Goal: Transaction & Acquisition: Purchase product/service

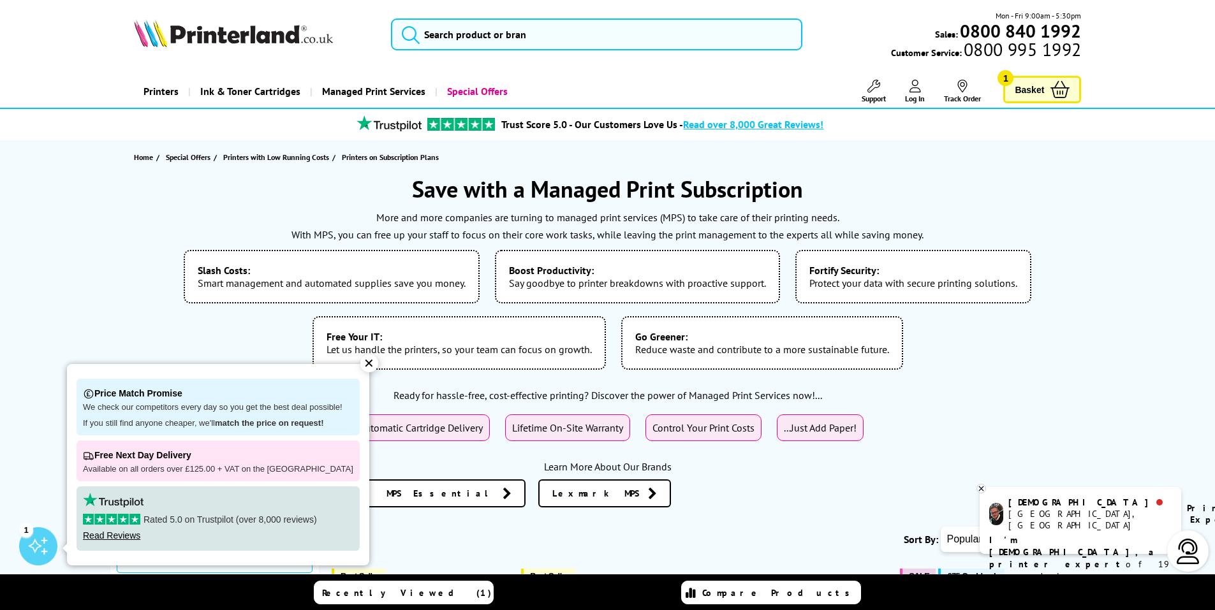
click at [302, 274] on b "Slash Costs:" at bounding box center [332, 270] width 268 height 13
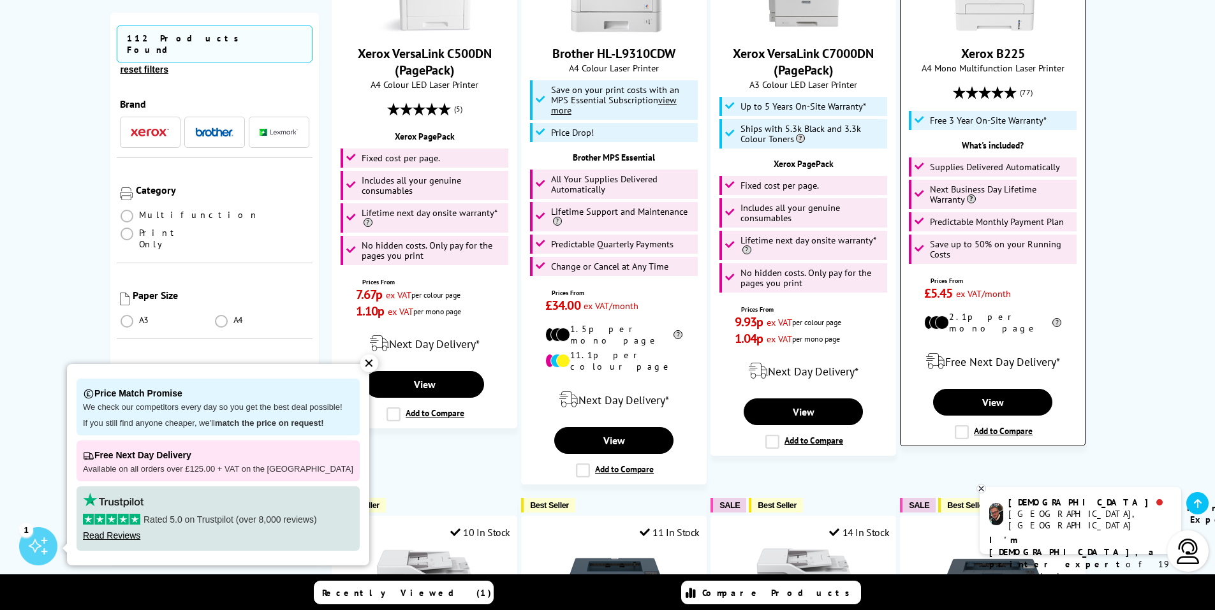
scroll to position [1467, 0]
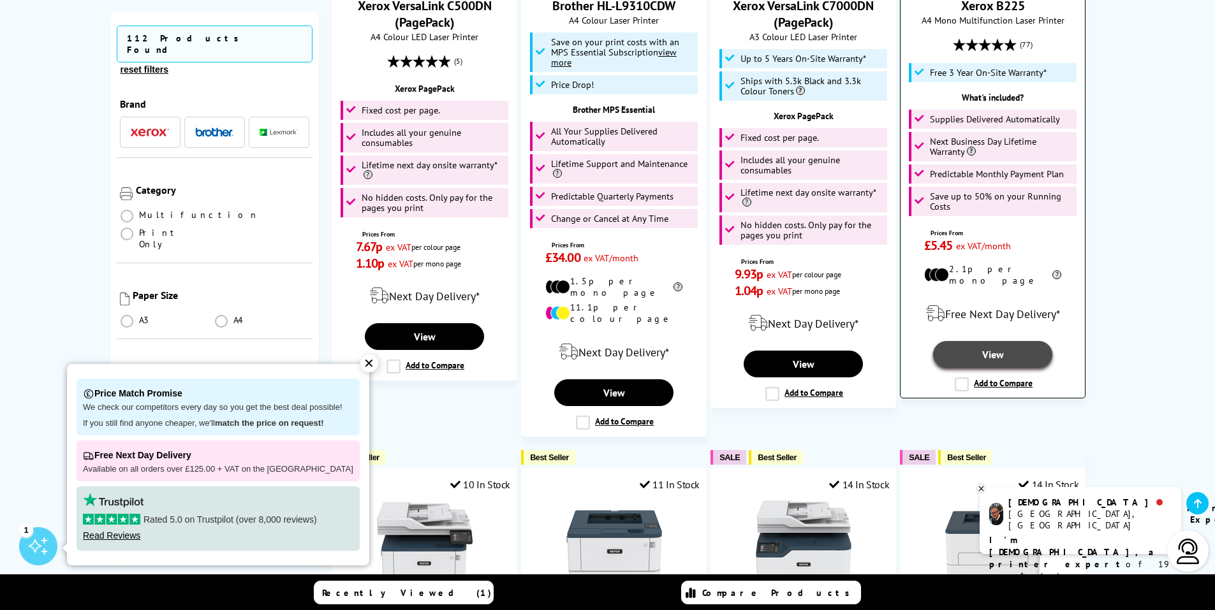
click at [965, 341] on link "View" at bounding box center [992, 354] width 119 height 27
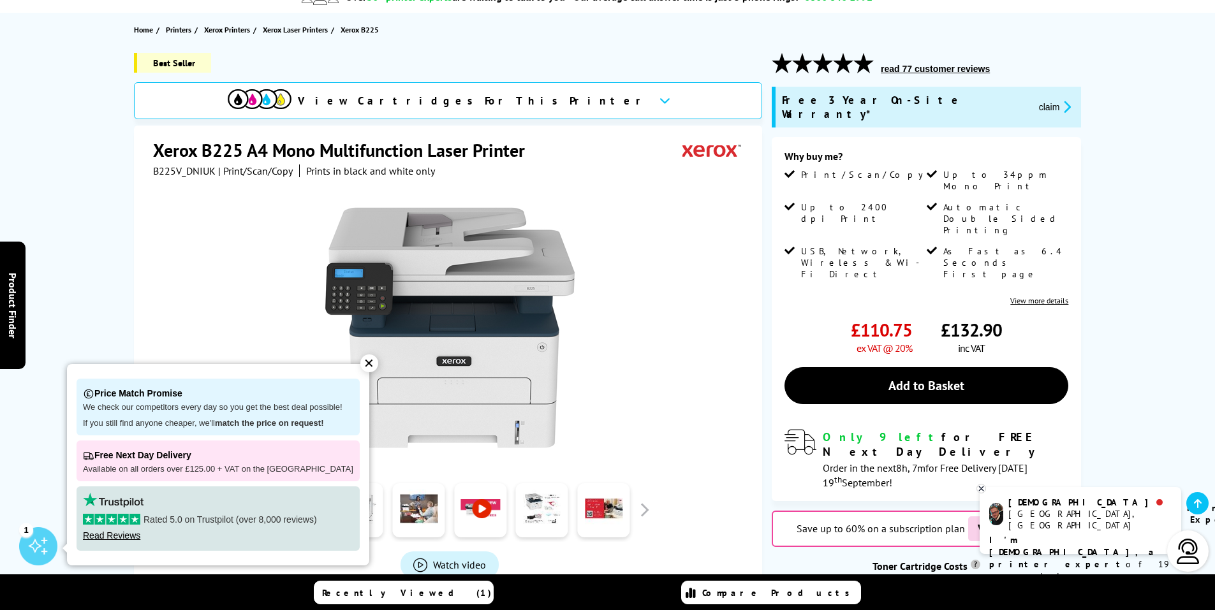
click at [1036, 296] on link "View more details" at bounding box center [1039, 301] width 58 height 10
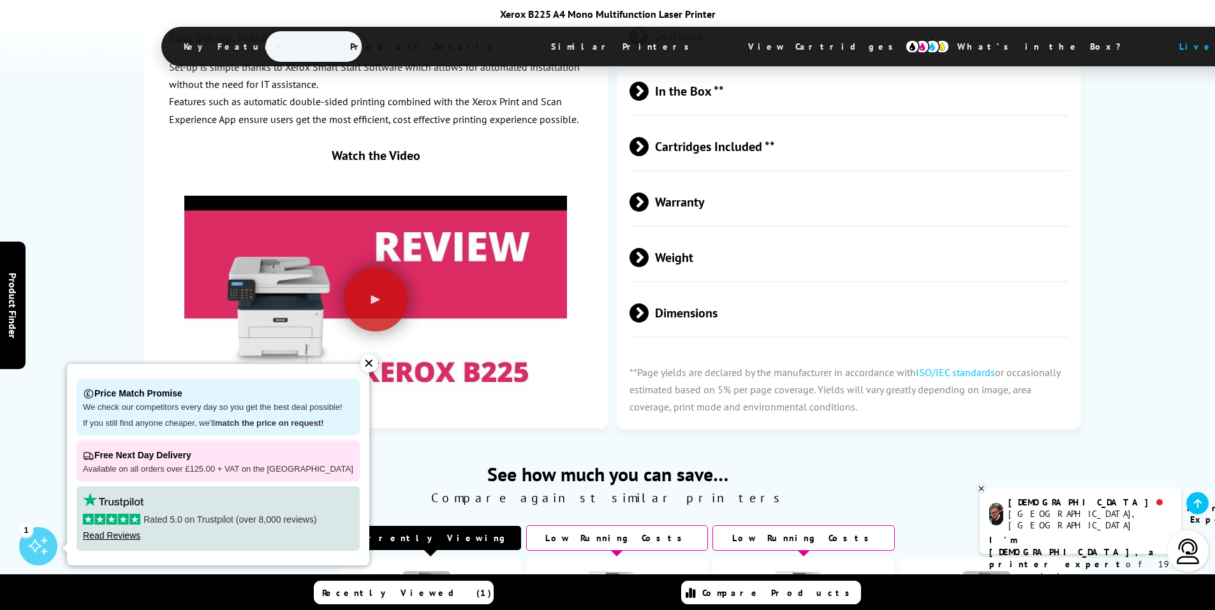
scroll to position [3329, 0]
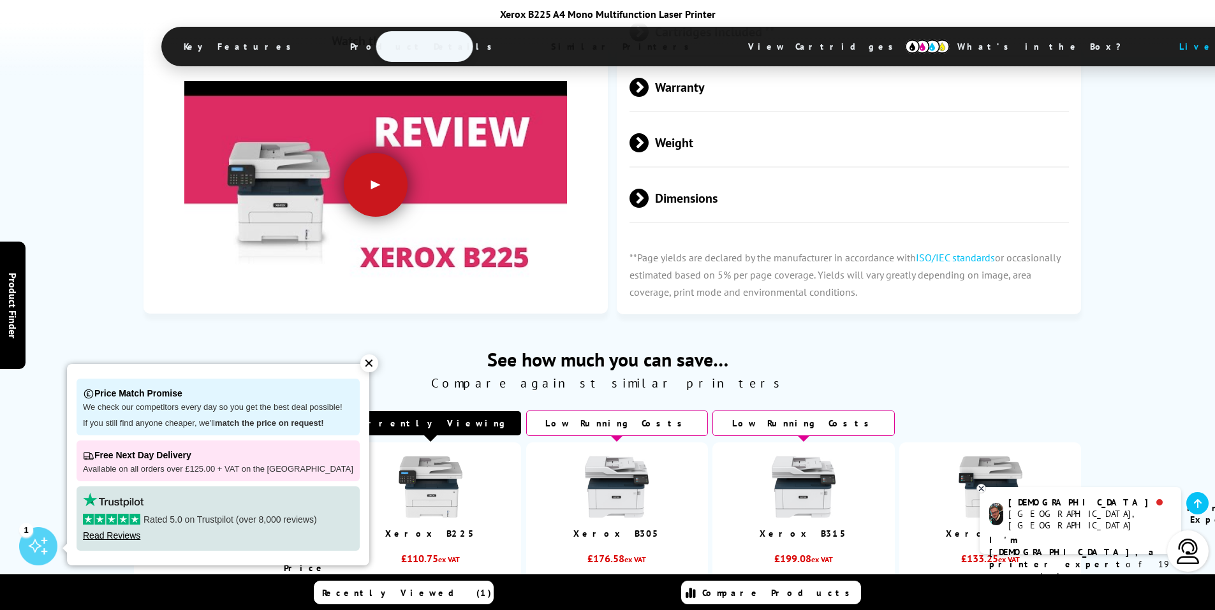
click at [367, 170] on div at bounding box center [376, 185] width 64 height 64
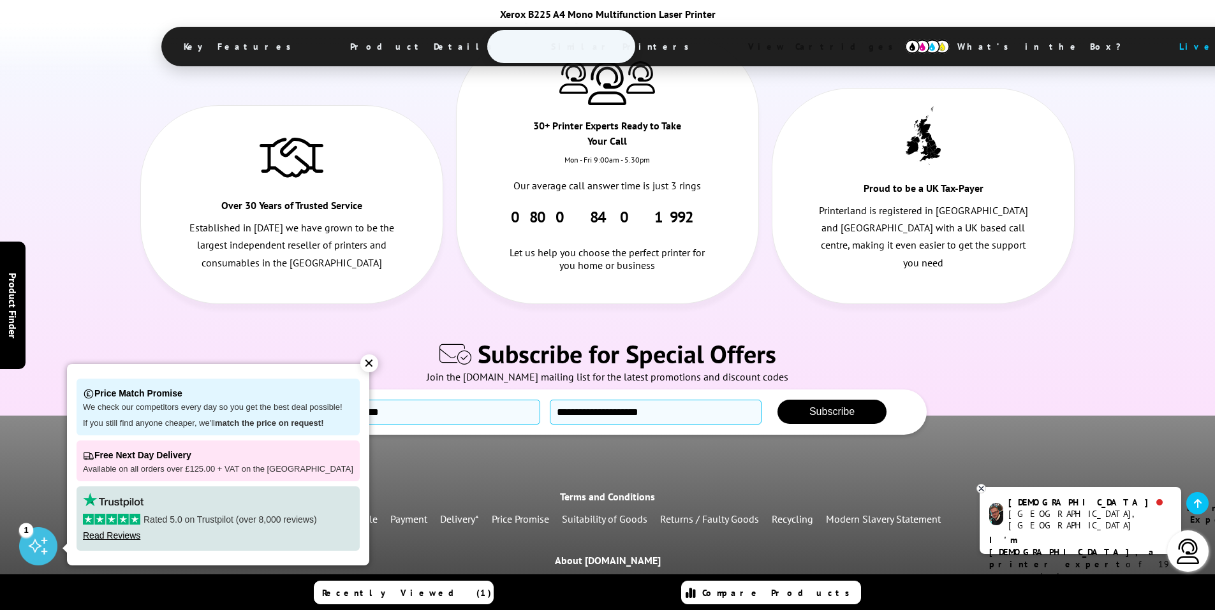
scroll to position [7181, 0]
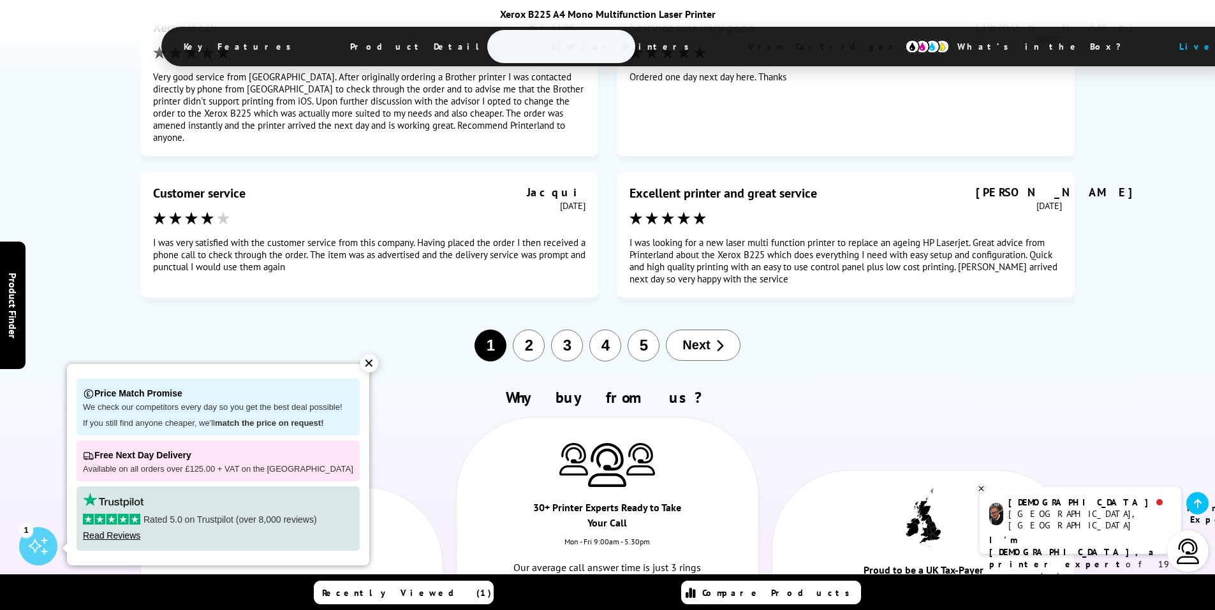
click at [729, 54] on span "View Cartridges" at bounding box center [826, 46] width 195 height 33
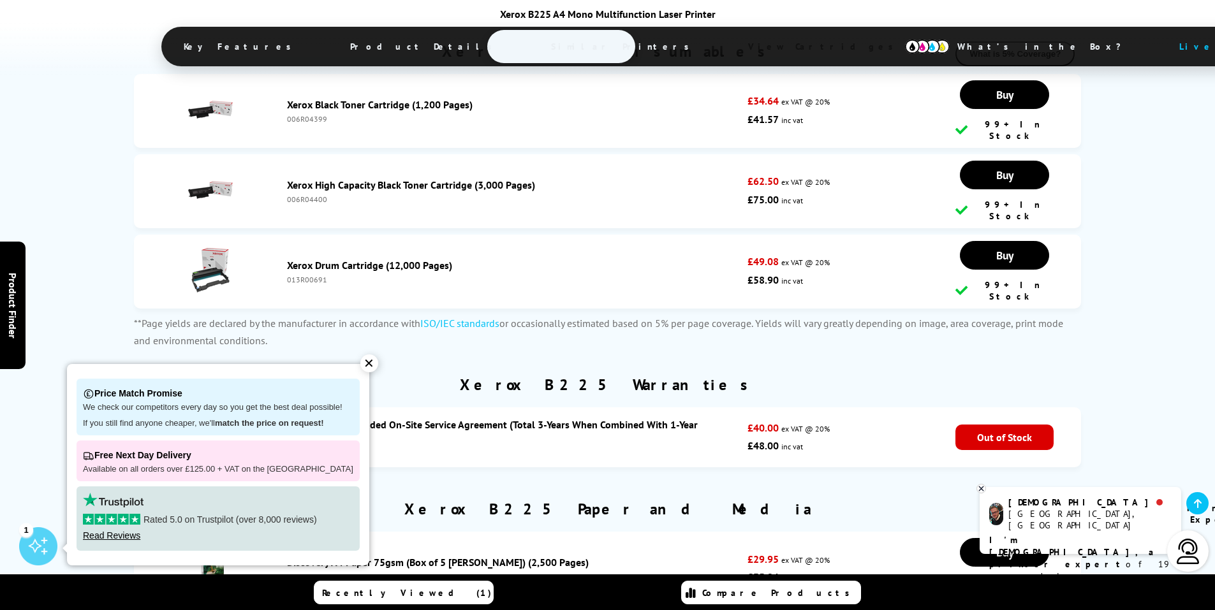
scroll to position [4071, 0]
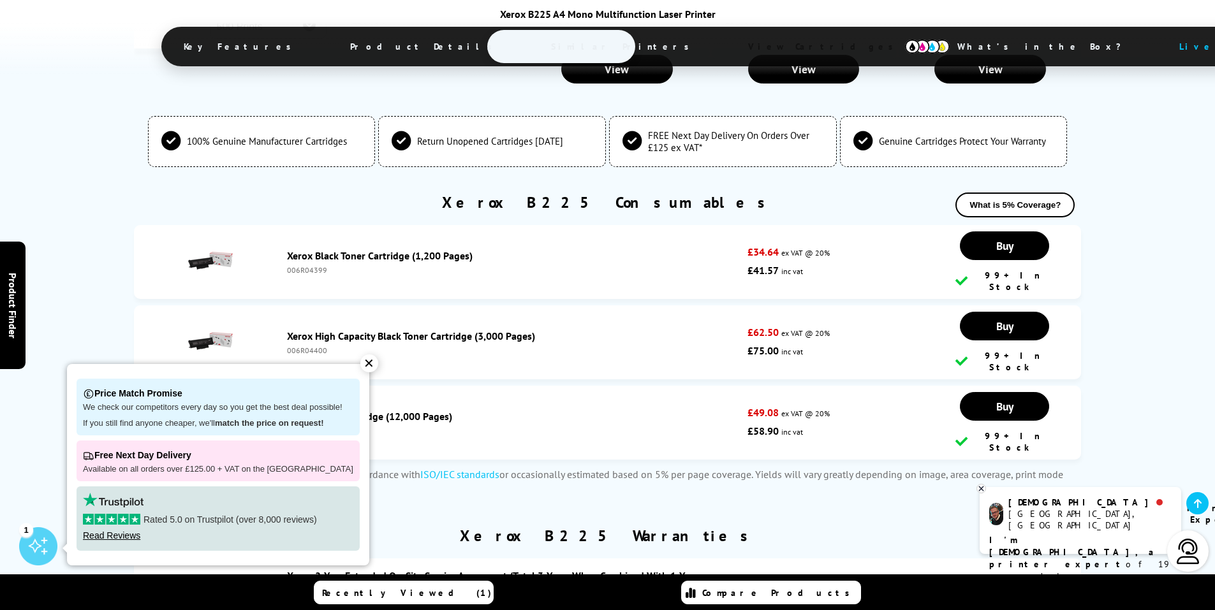
click at [938, 49] on span "What’s in the Box?" at bounding box center [1045, 46] width 214 height 31
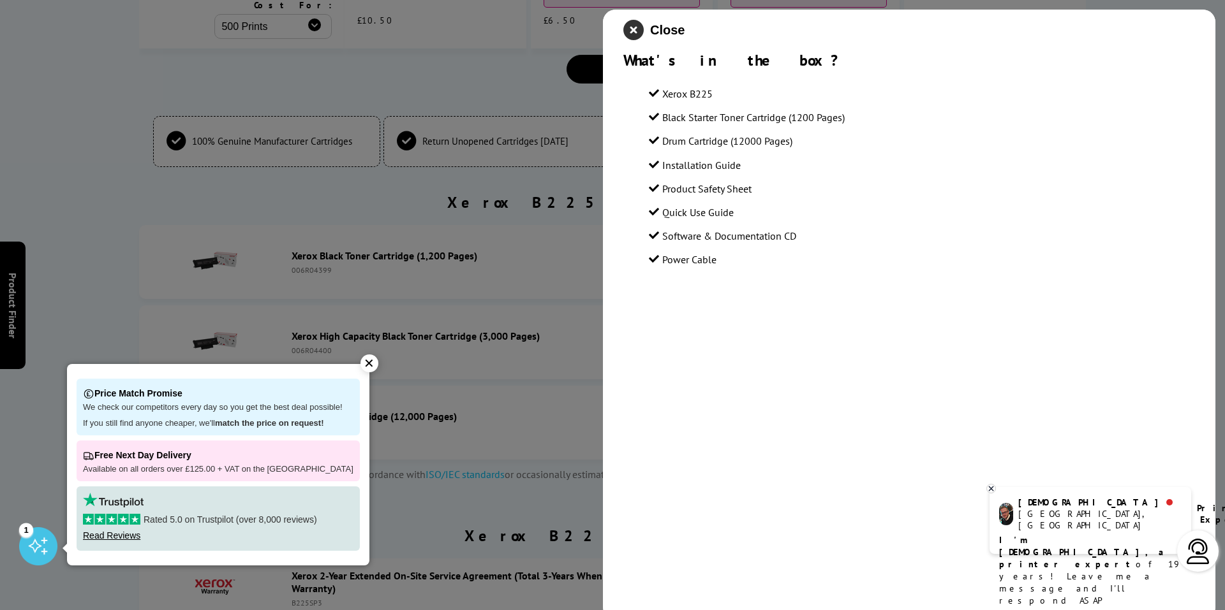
click at [631, 27] on icon "close modal" at bounding box center [633, 30] width 20 height 20
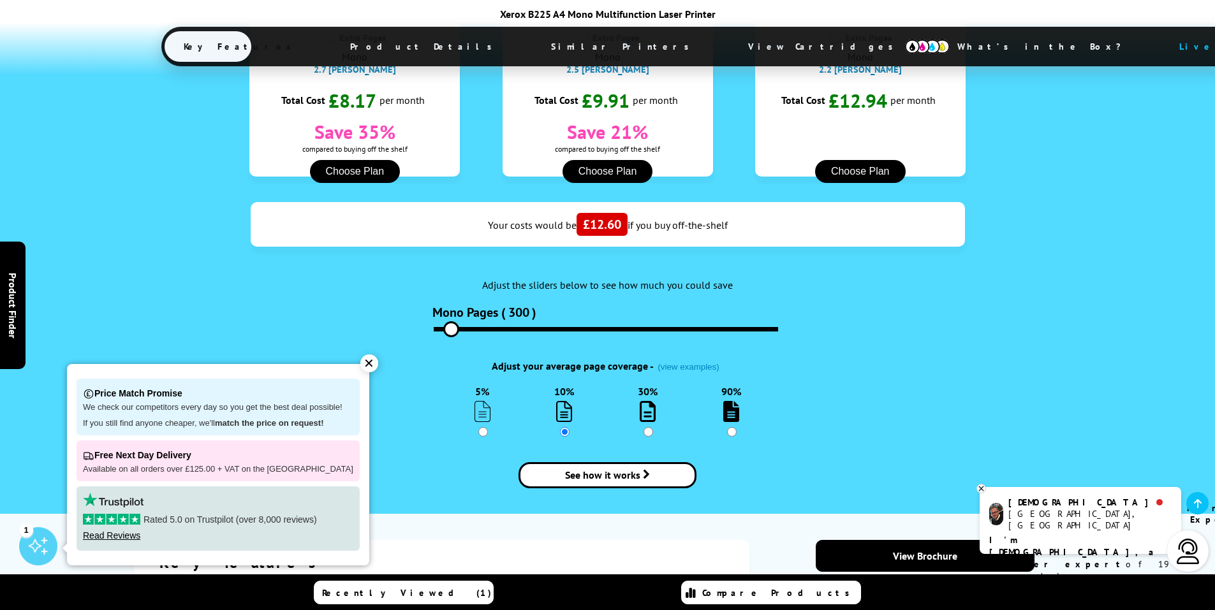
scroll to position [1264, 0]
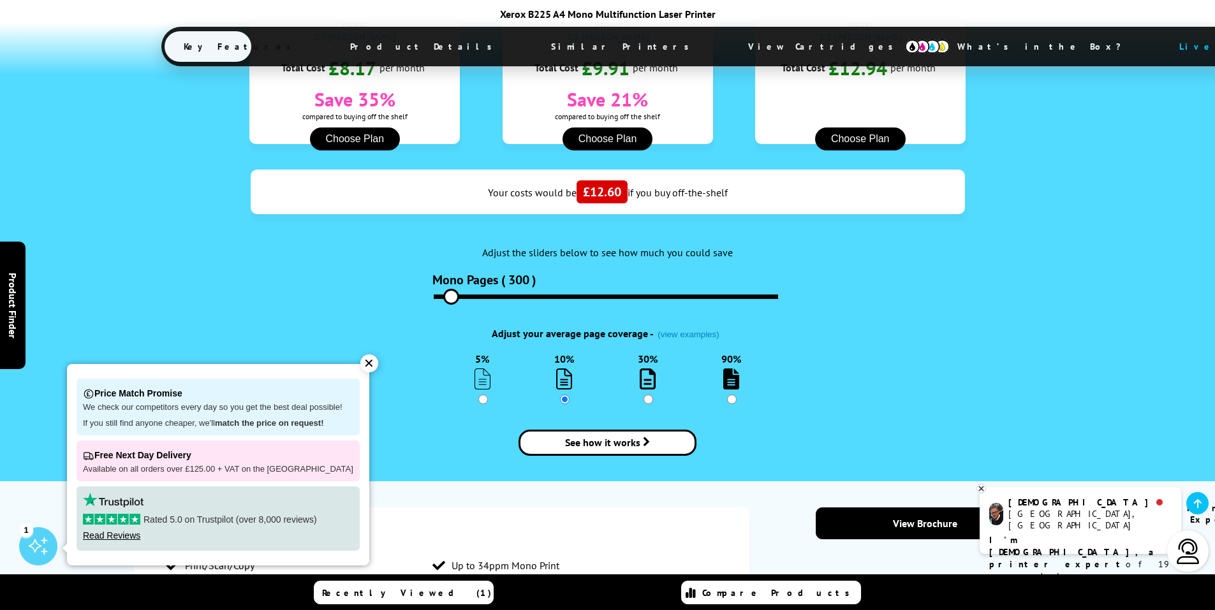
click at [600, 189] on span "£12.60" at bounding box center [602, 192] width 51 height 23
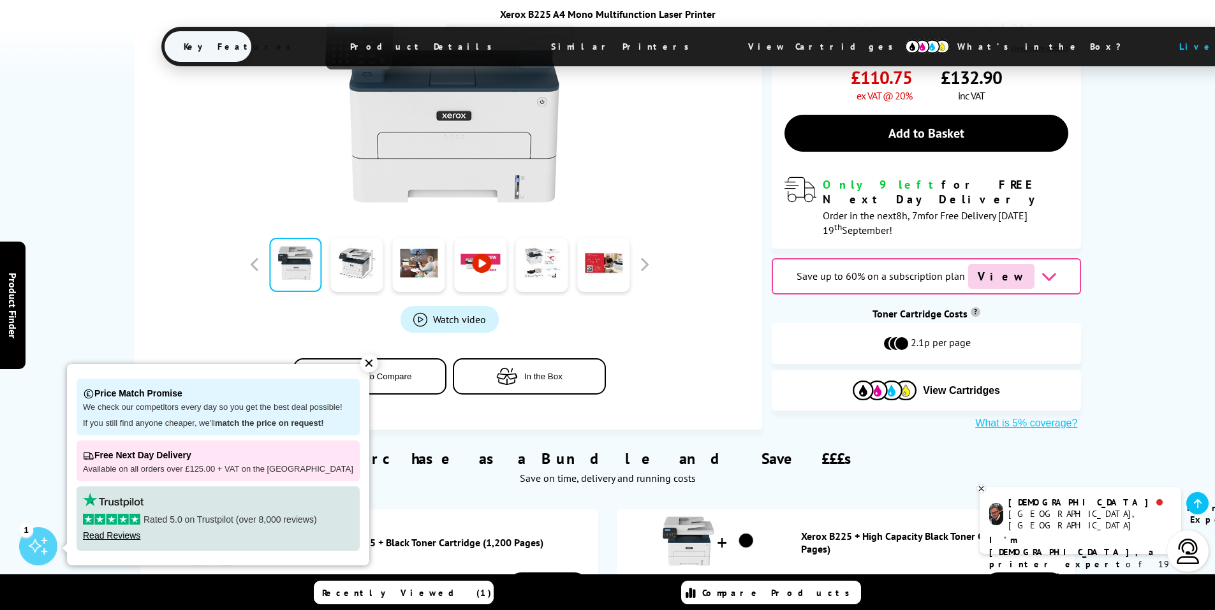
scroll to position [447, 0]
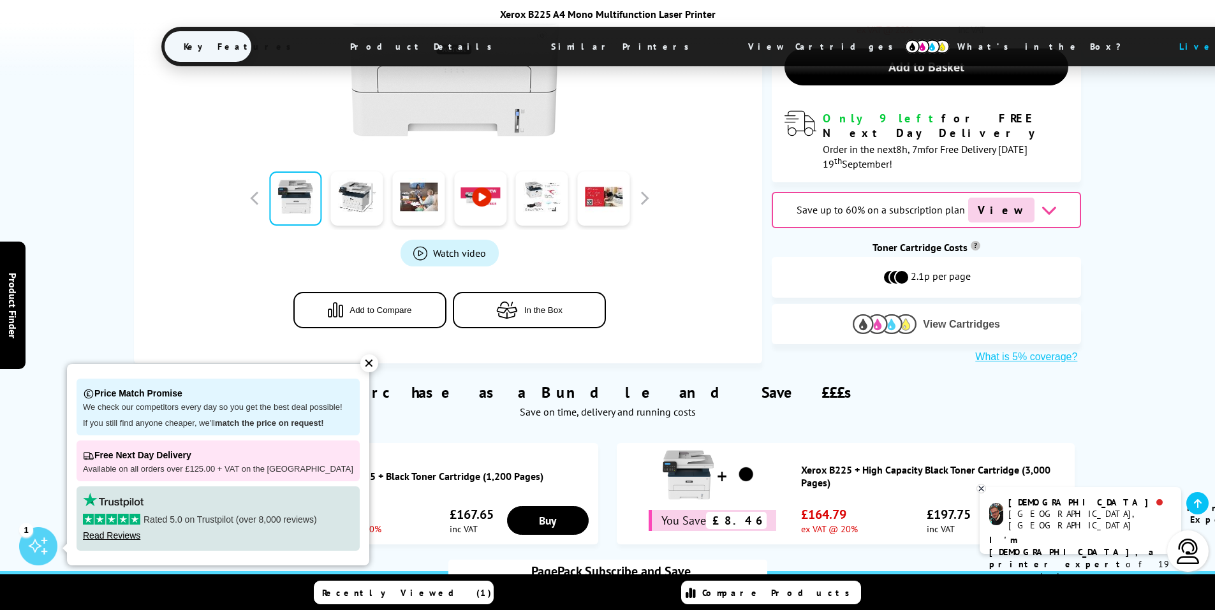
click at [893, 314] on img at bounding box center [885, 324] width 64 height 20
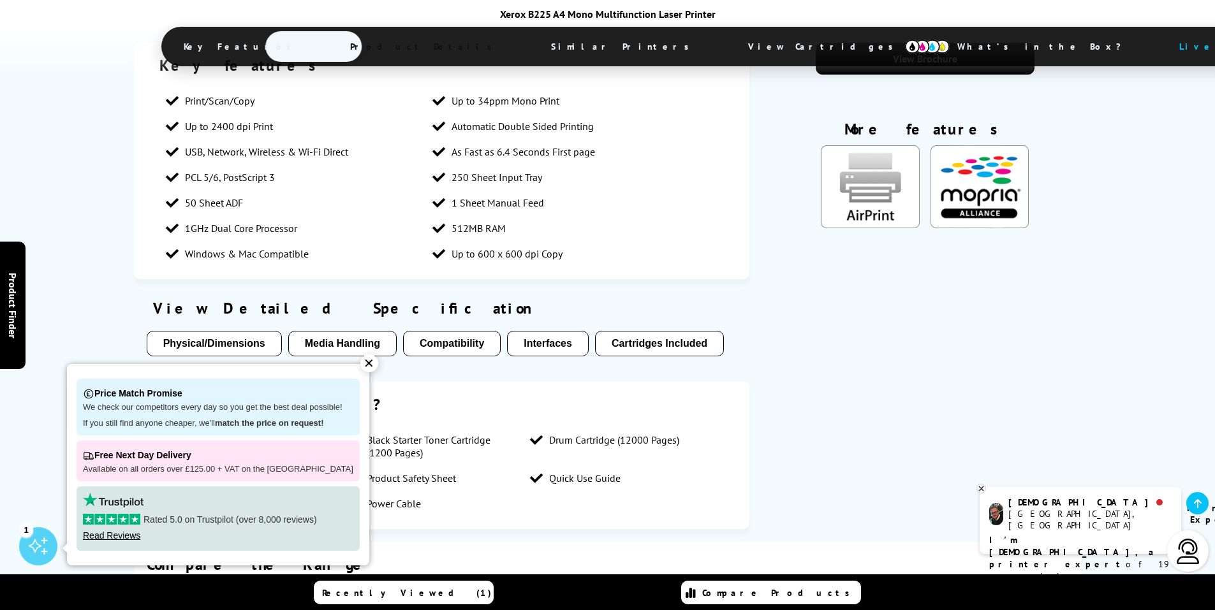
scroll to position [1538, 0]
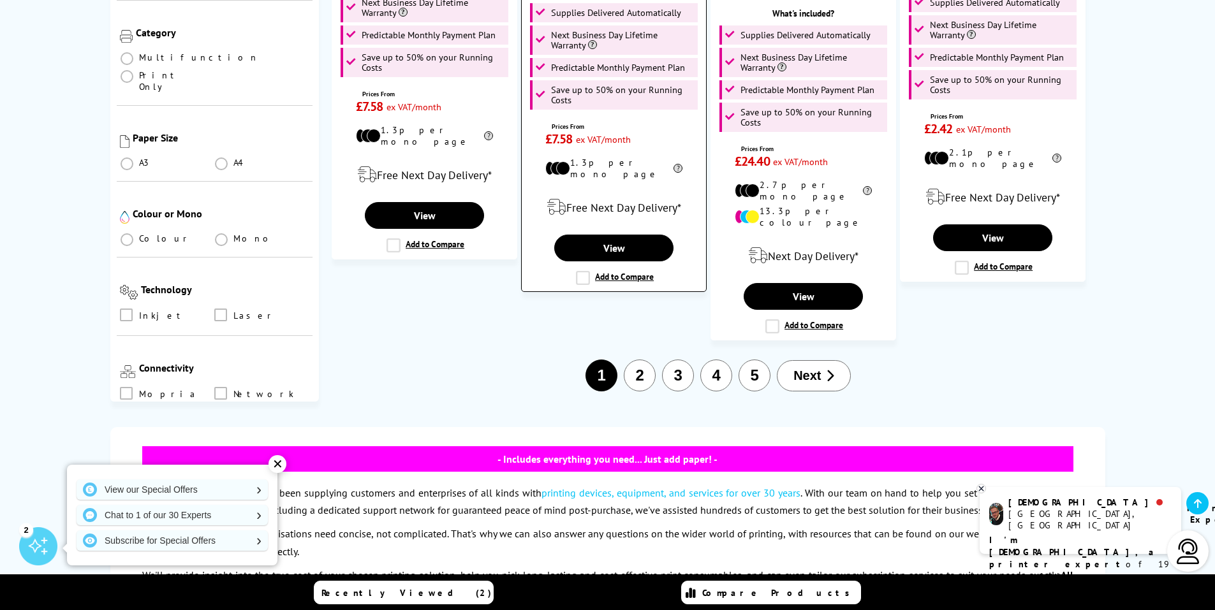
scroll to position [2233, 0]
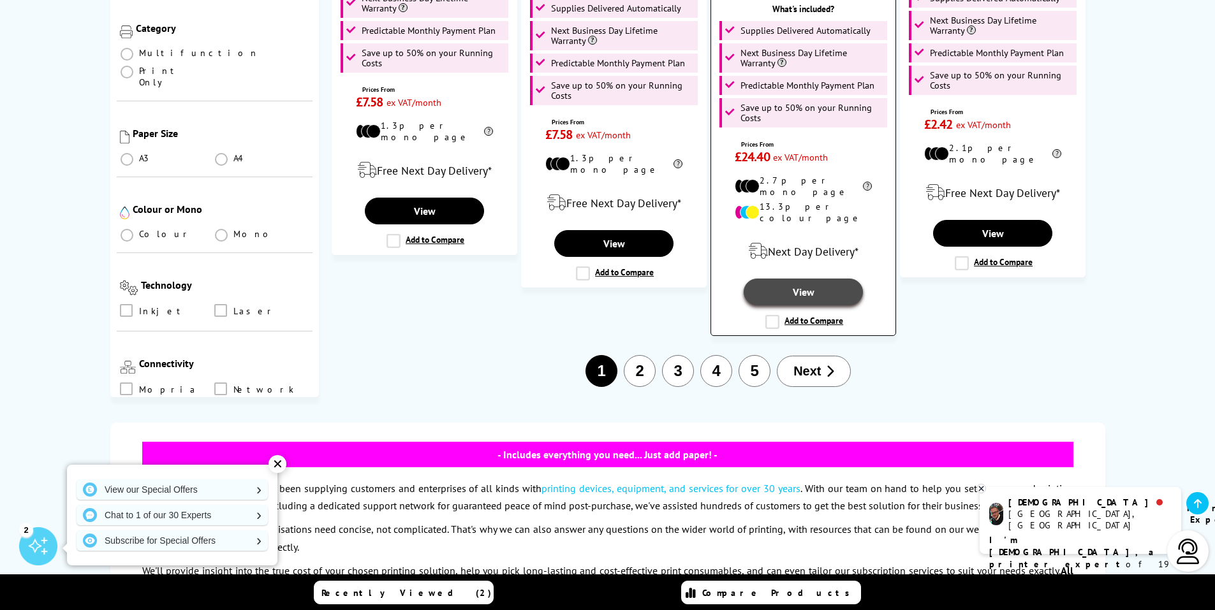
click at [794, 279] on link "View" at bounding box center [803, 292] width 119 height 27
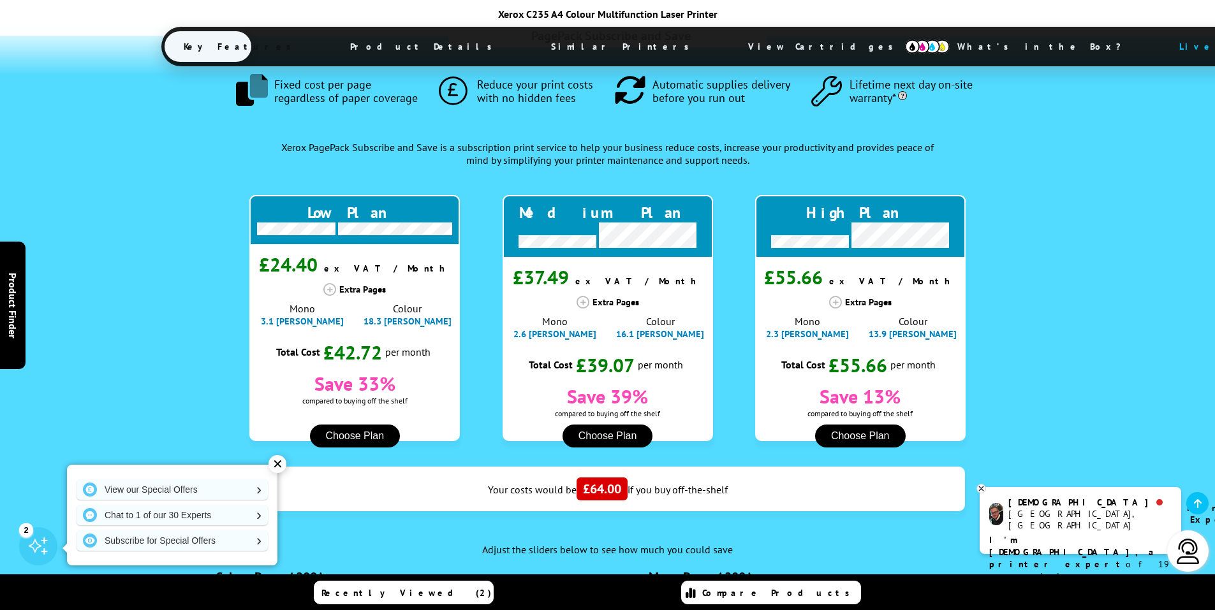
scroll to position [1271, 0]
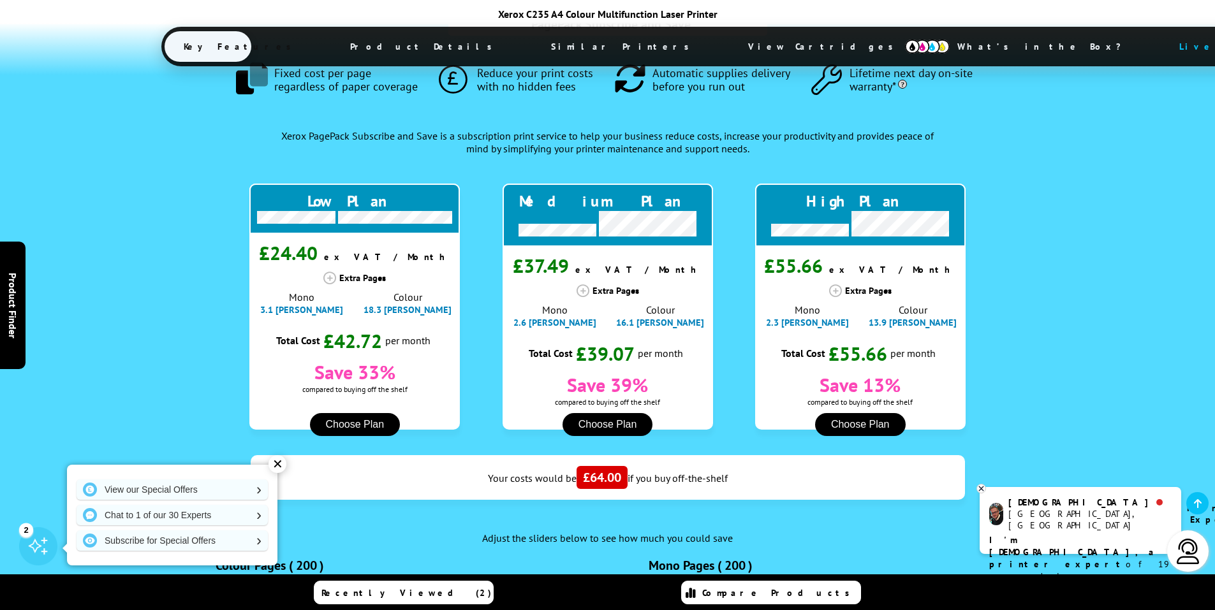
drag, startPoint x: 828, startPoint y: 292, endPoint x: 786, endPoint y: 279, distance: 44.0
click at [786, 279] on div "High Plan £55.66 ex VAT / Month Extra Pages Mono 2.3 pence Colour 13.9 pence To…" at bounding box center [860, 307] width 211 height 246
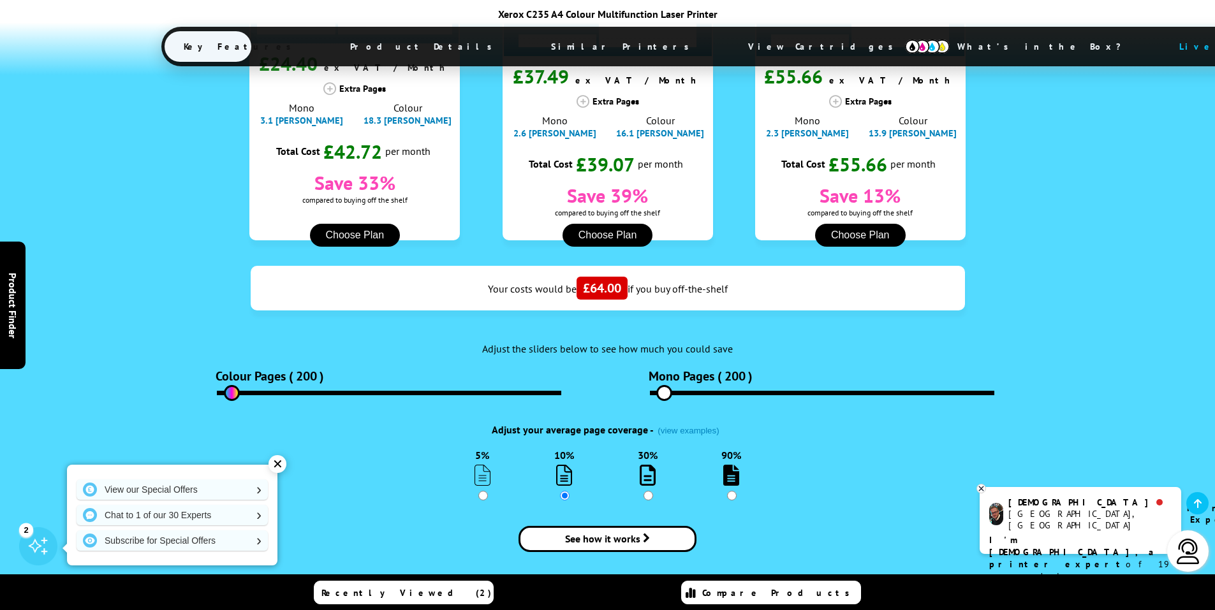
scroll to position [1463, 0]
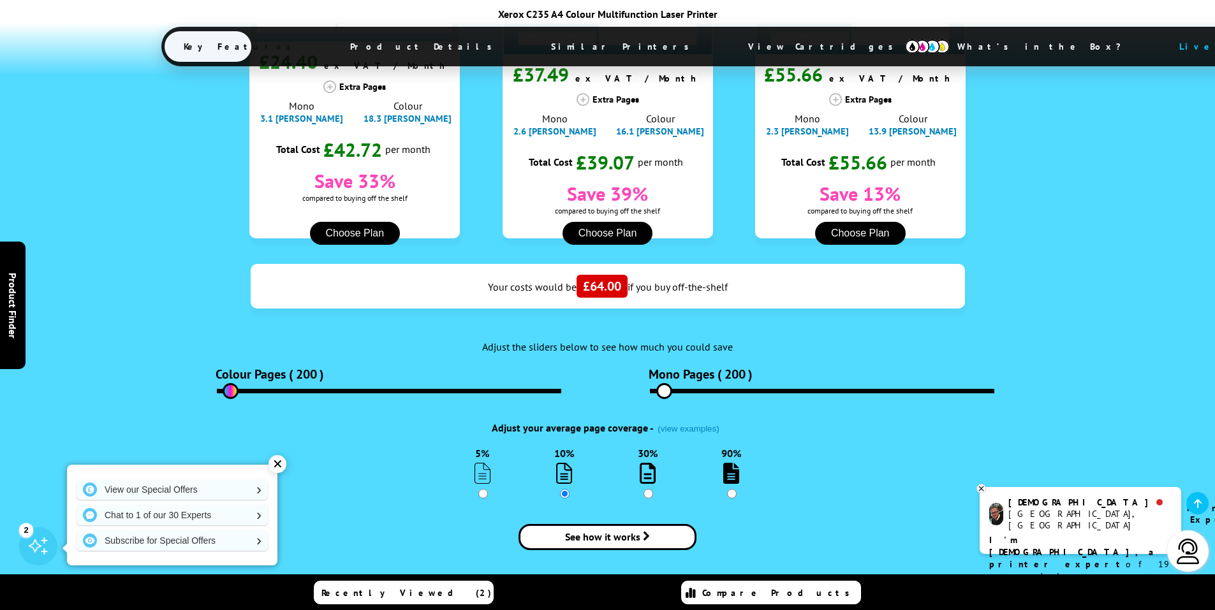
type input "200"
click at [232, 389] on input "range" at bounding box center [389, 391] width 344 height 4
type input "400"
click at [671, 389] on input "range" at bounding box center [822, 391] width 344 height 4
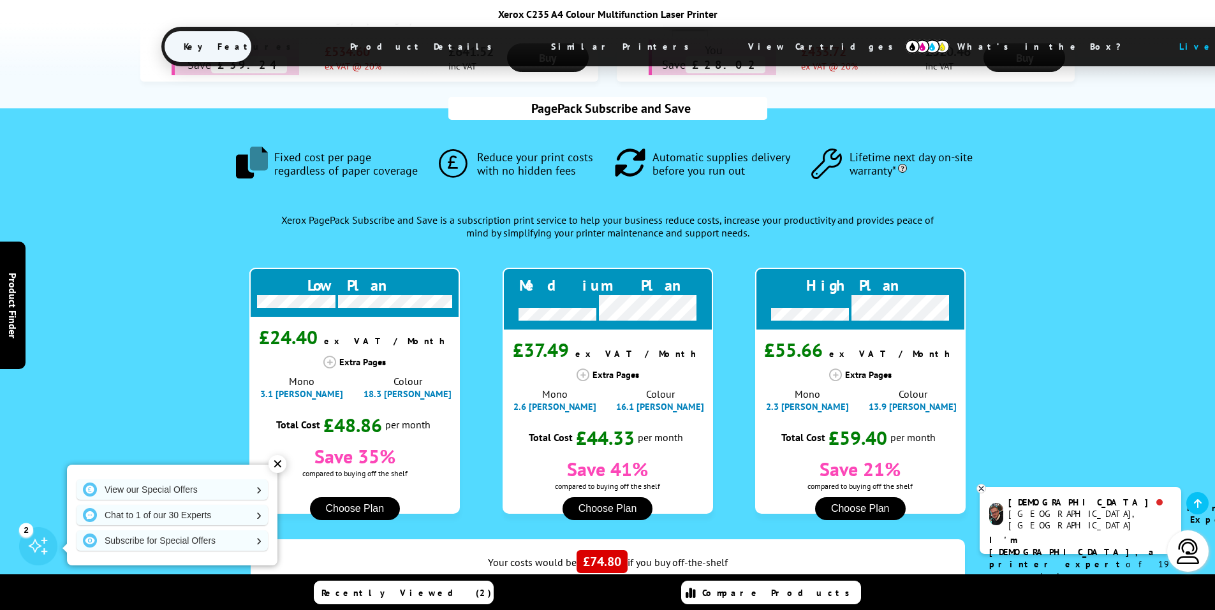
scroll to position [1335, 0]
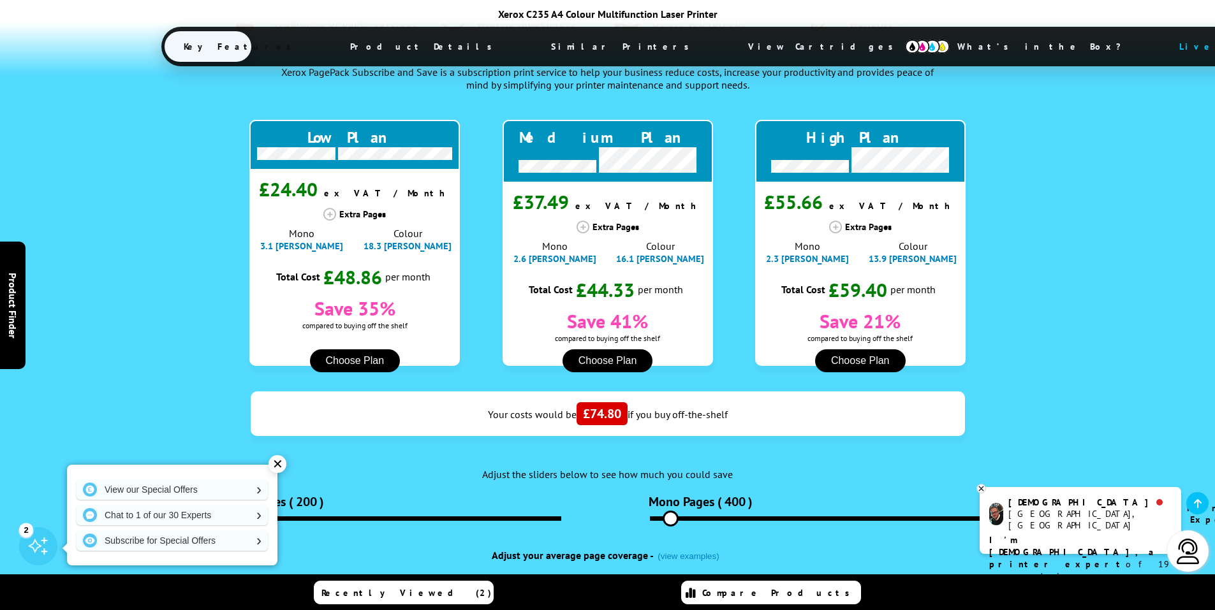
click at [638, 350] on button "Choose Plan" at bounding box center [608, 361] width 91 height 23
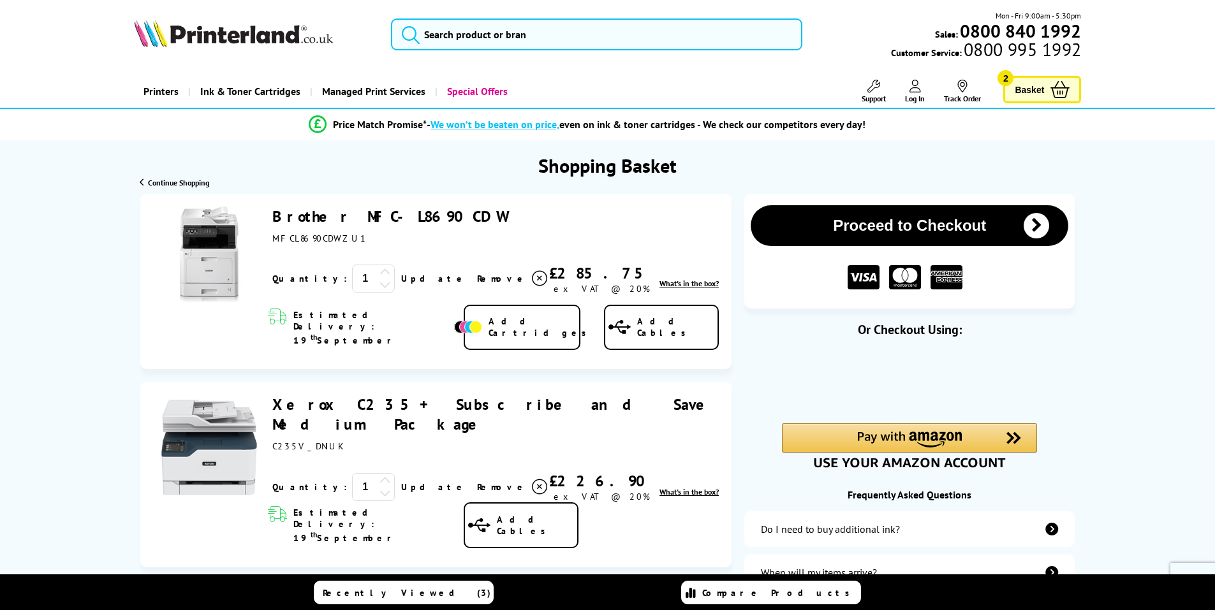
click at [229, 256] on img at bounding box center [209, 255] width 96 height 96
drag, startPoint x: 514, startPoint y: 271, endPoint x: 594, endPoint y: 271, distance: 79.7
click at [594, 271] on div "£285.75" at bounding box center [601, 273] width 105 height 20
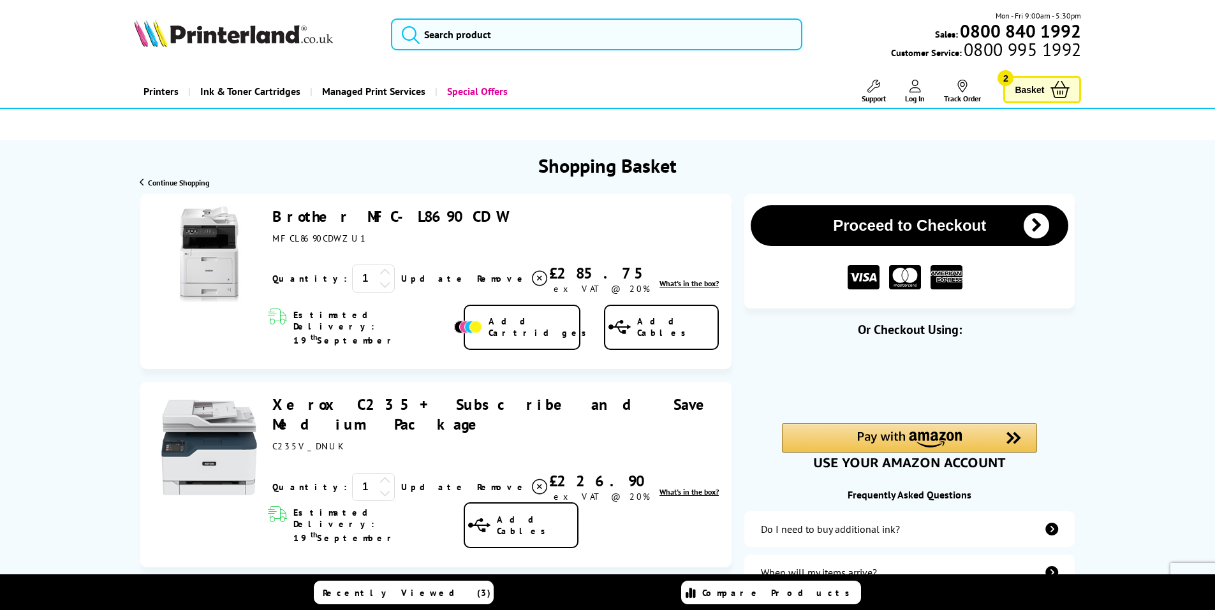
click at [246, 142] on div "Shopping Basket" at bounding box center [607, 159] width 1215 height 38
click at [785, 149] on div "Shopping Basket" at bounding box center [607, 159] width 1215 height 38
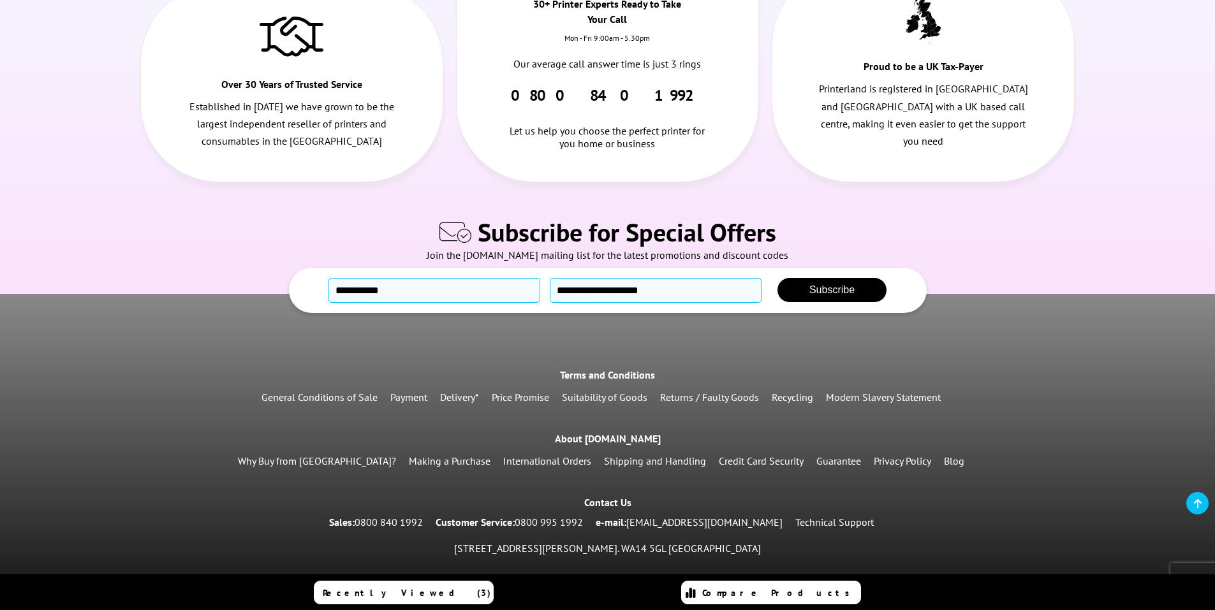
scroll to position [1412, 0]
